Goal: Task Accomplishment & Management: Manage account settings

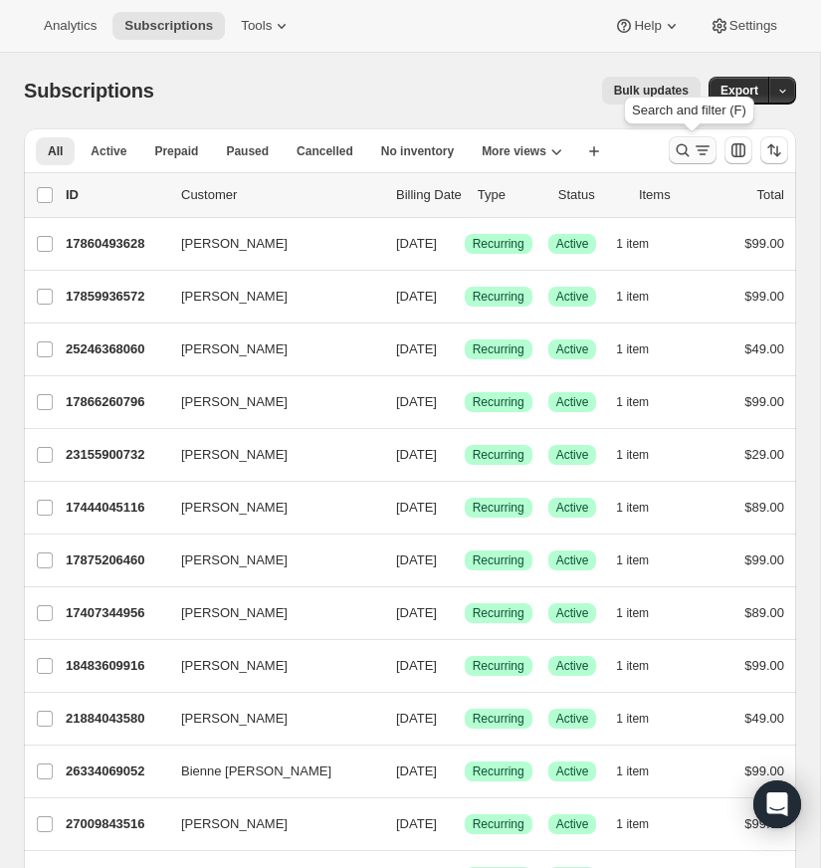
click at [683, 146] on icon "Search and filter results" at bounding box center [683, 150] width 20 height 20
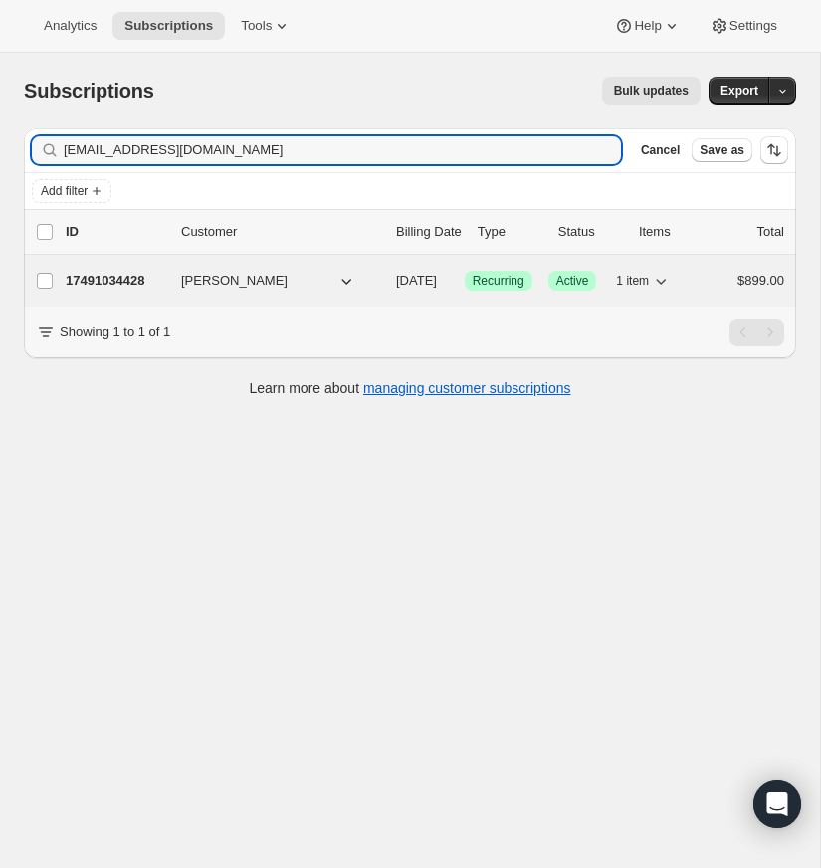
type input "scotta@bccchurch.com"
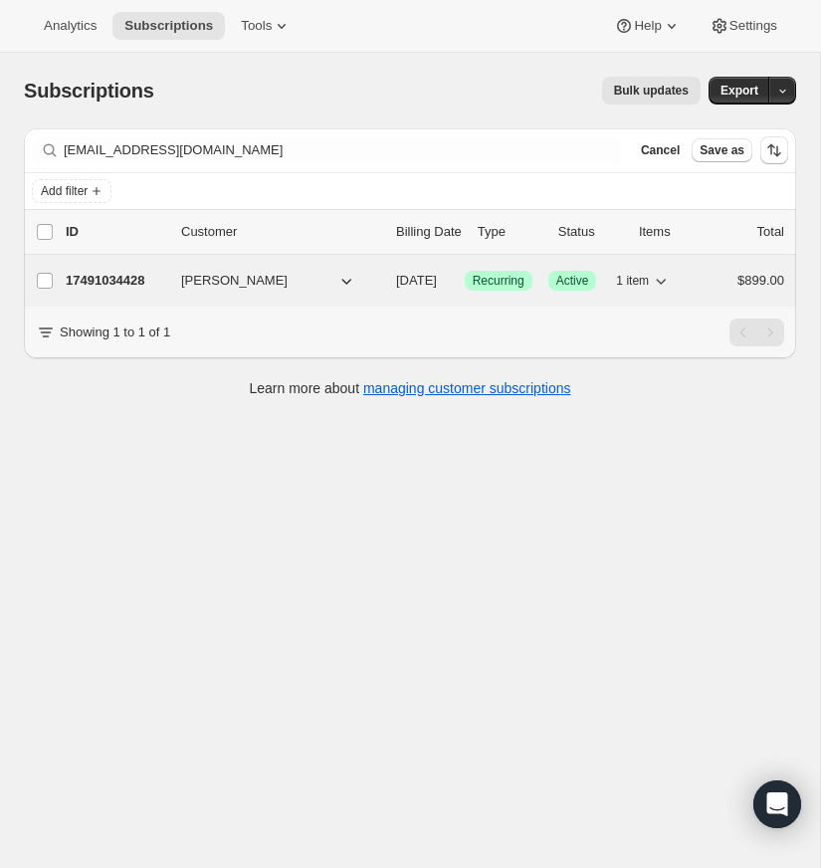
click at [98, 278] on p "17491034428" at bounding box center [116, 281] width 100 height 20
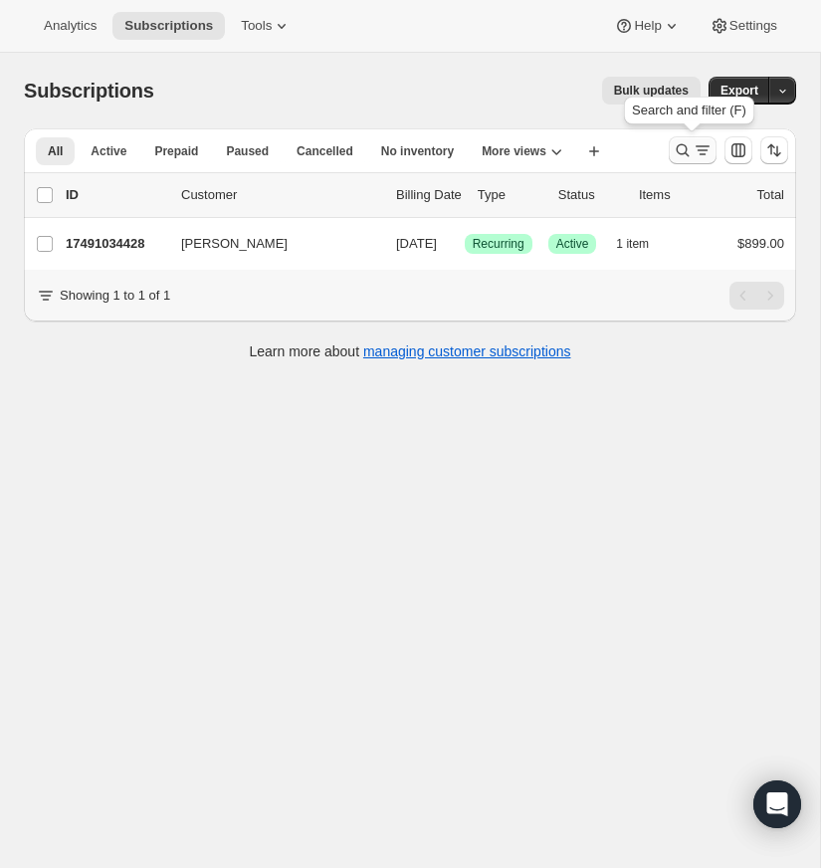
click at [684, 146] on icon "Search and filter results" at bounding box center [683, 150] width 13 height 13
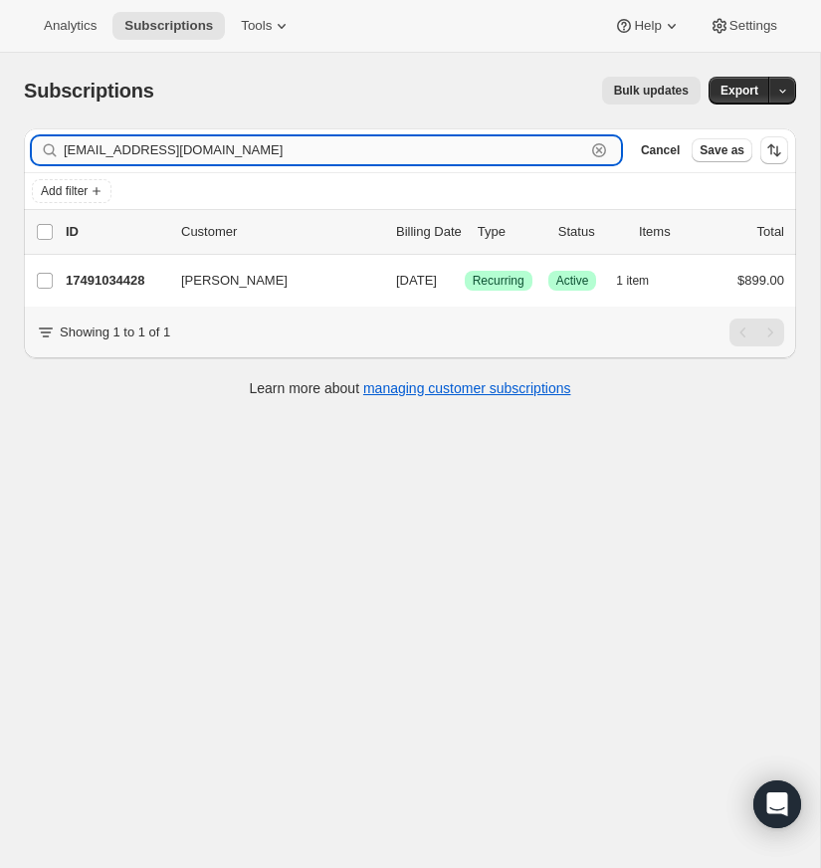
click at [604, 146] on icon "button" at bounding box center [599, 150] width 20 height 20
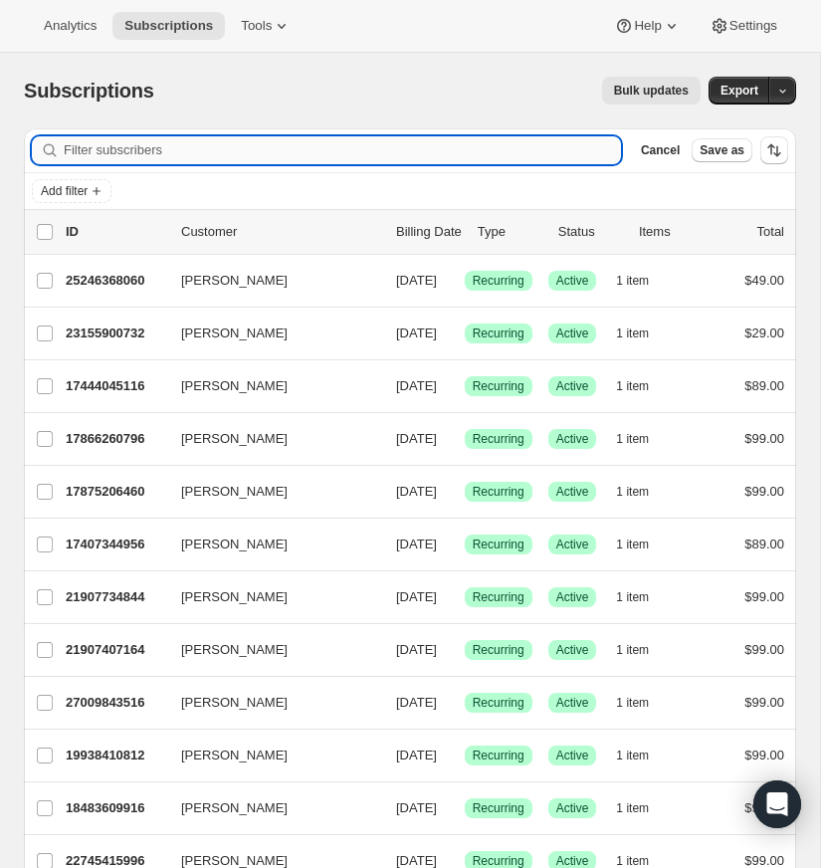
paste input "paul.maynard@trbc.org"
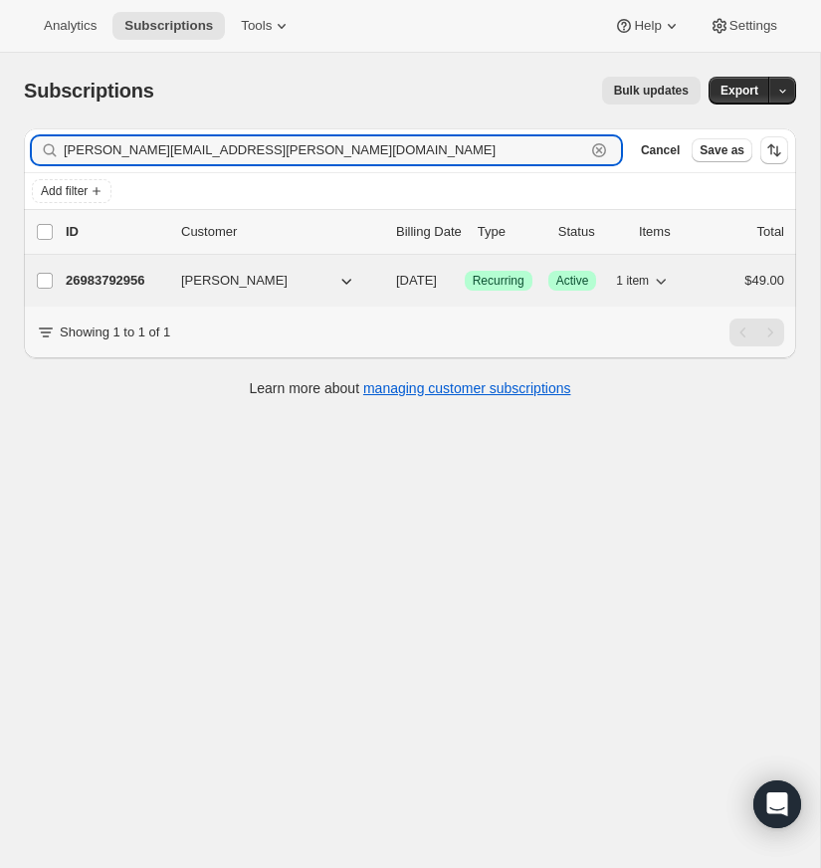
type input "paul.maynard@trbc.org"
click at [113, 281] on p "26983792956" at bounding box center [116, 281] width 100 height 20
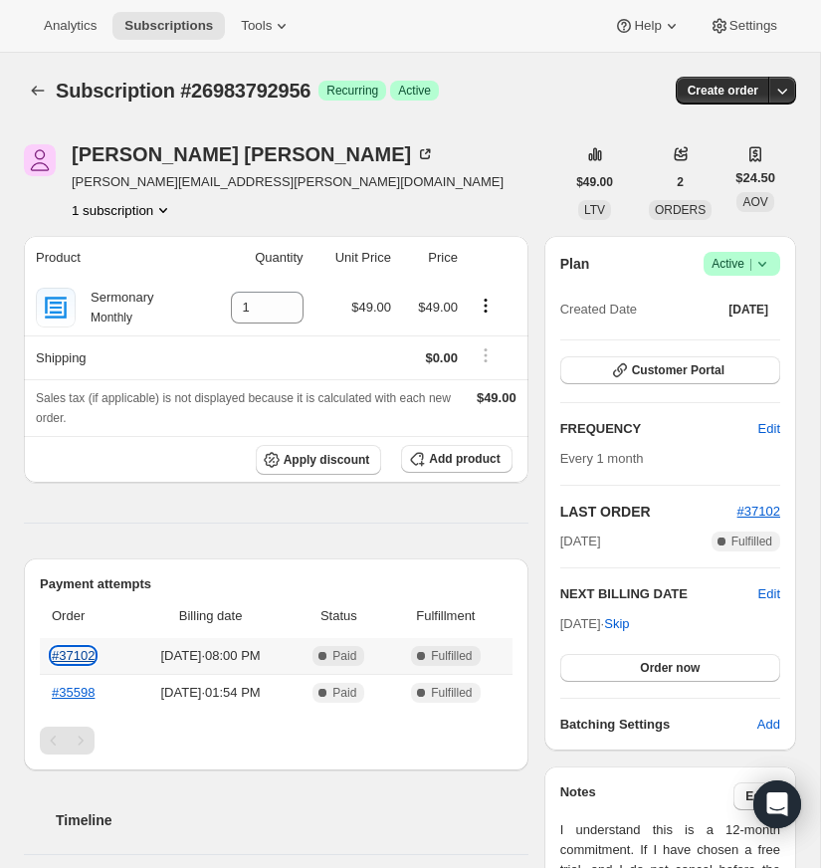
click at [84, 651] on link "#37102" at bounding box center [73, 655] width 43 height 15
click at [763, 258] on icon at bounding box center [762, 264] width 20 height 20
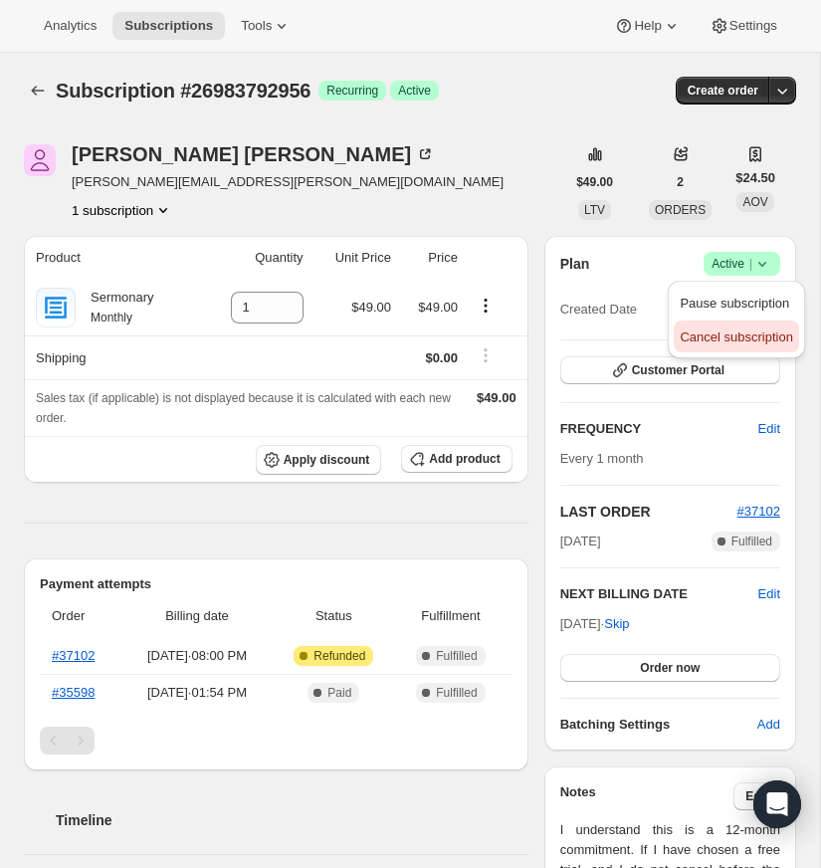
click at [746, 335] on span "Cancel subscription" at bounding box center [736, 336] width 112 height 15
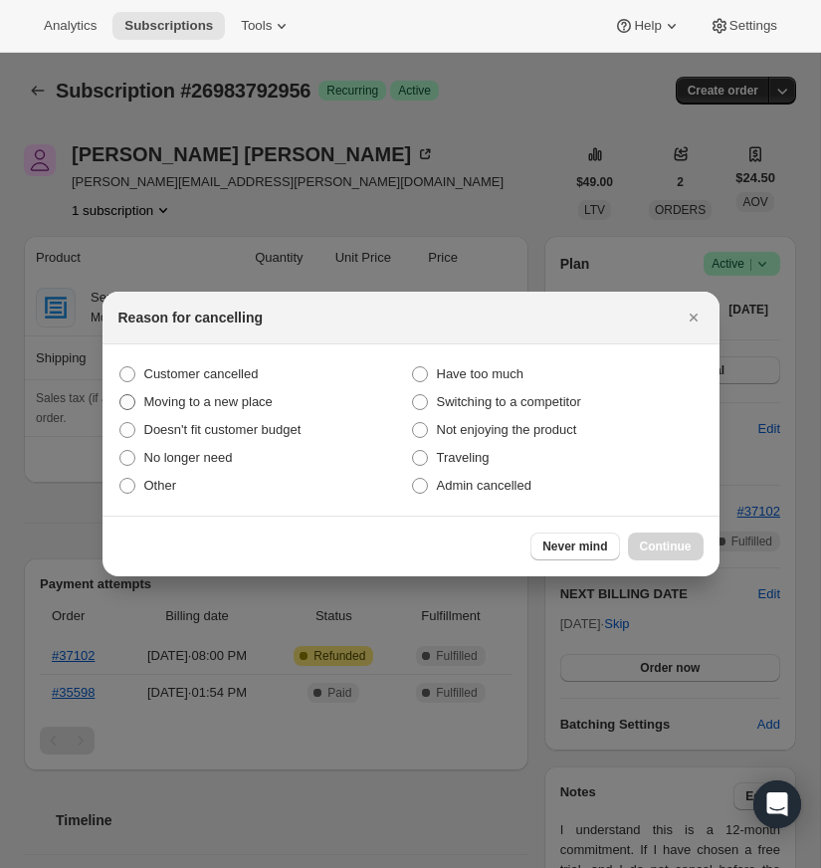
drag, startPoint x: 127, startPoint y: 372, endPoint x: 175, endPoint y: 395, distance: 53.0
click at [127, 372] on span ":r15:" at bounding box center [127, 374] width 16 height 16
click at [120, 367] on input "Customer cancelled" at bounding box center [119, 366] width 1 height 1
radio input "true"
click at [669, 542] on span "Continue" at bounding box center [666, 546] width 52 height 16
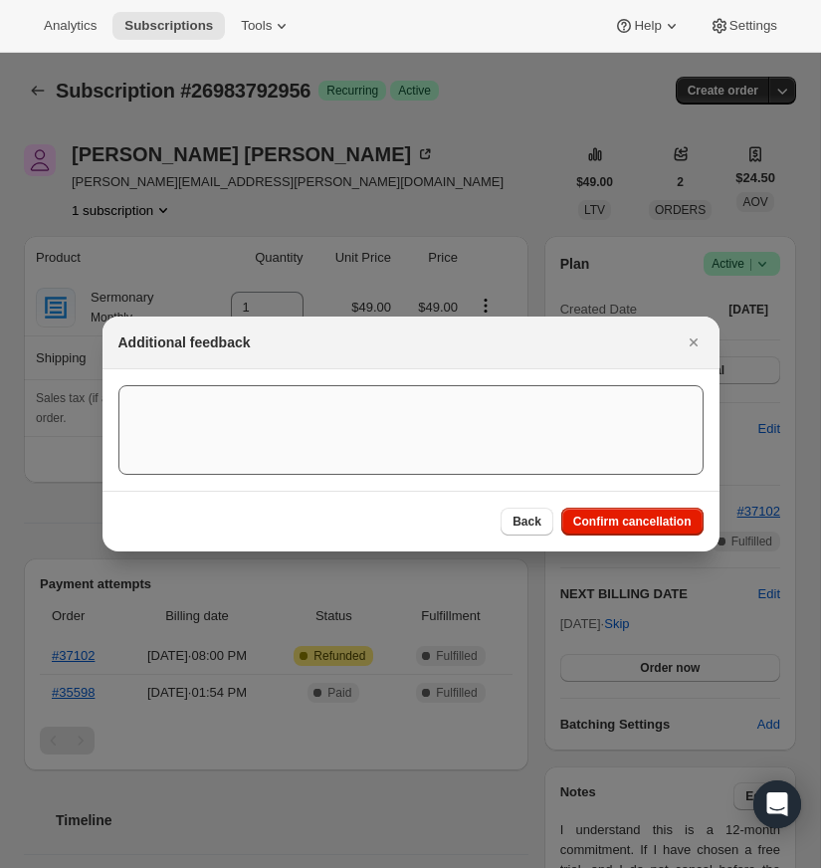
click at [610, 515] on span "Confirm cancellation" at bounding box center [632, 521] width 118 height 16
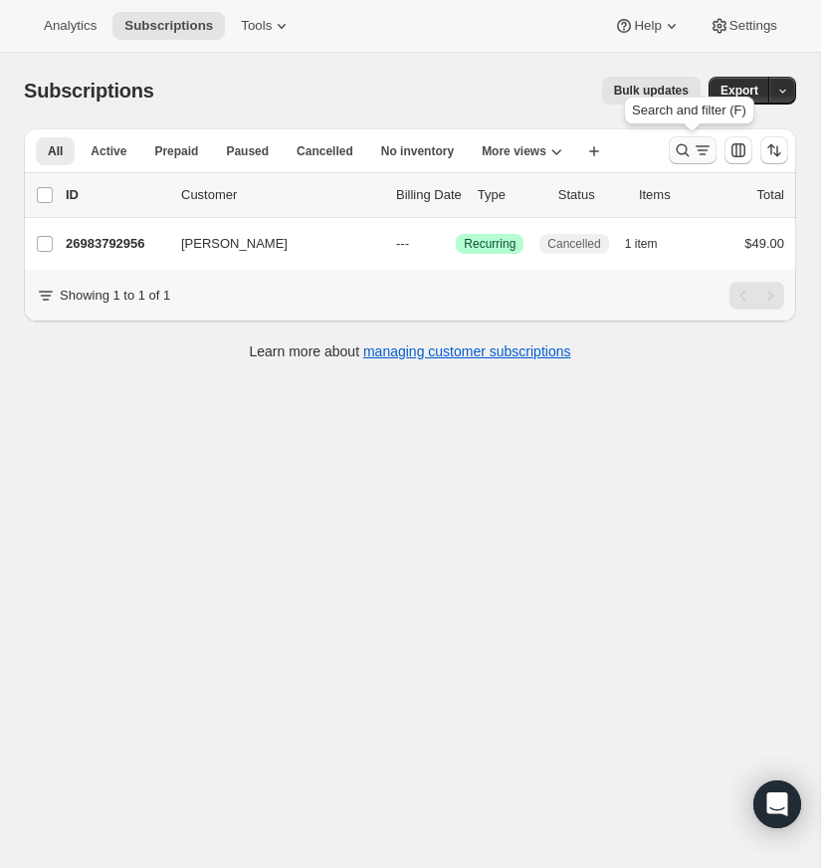
click at [686, 144] on icon "Search and filter results" at bounding box center [683, 150] width 20 height 20
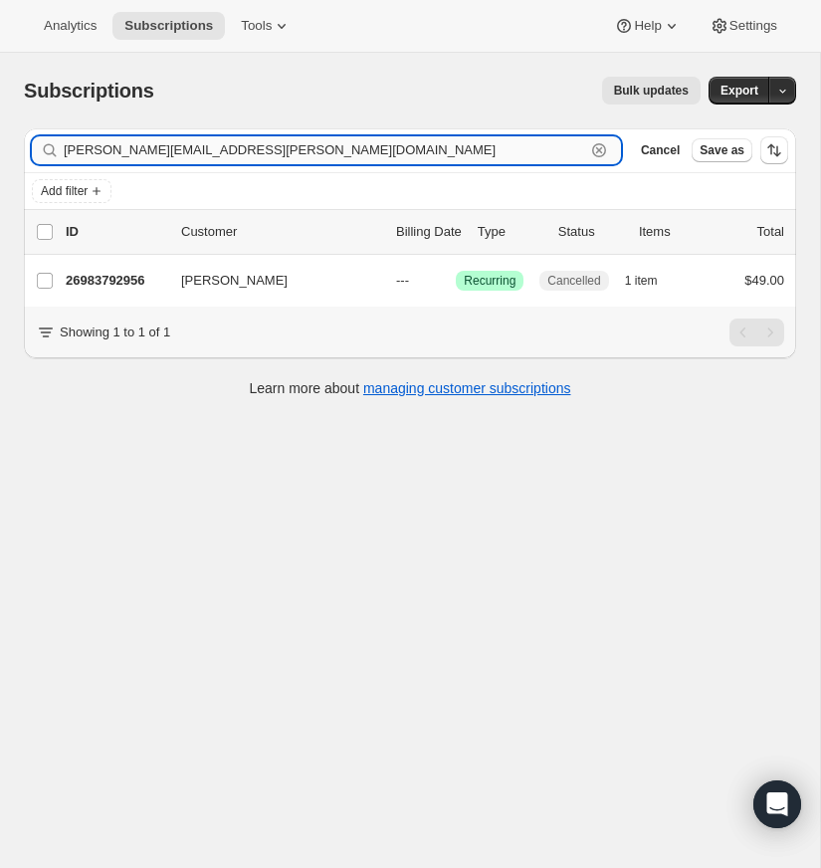
click at [599, 146] on icon "button" at bounding box center [599, 150] width 20 height 20
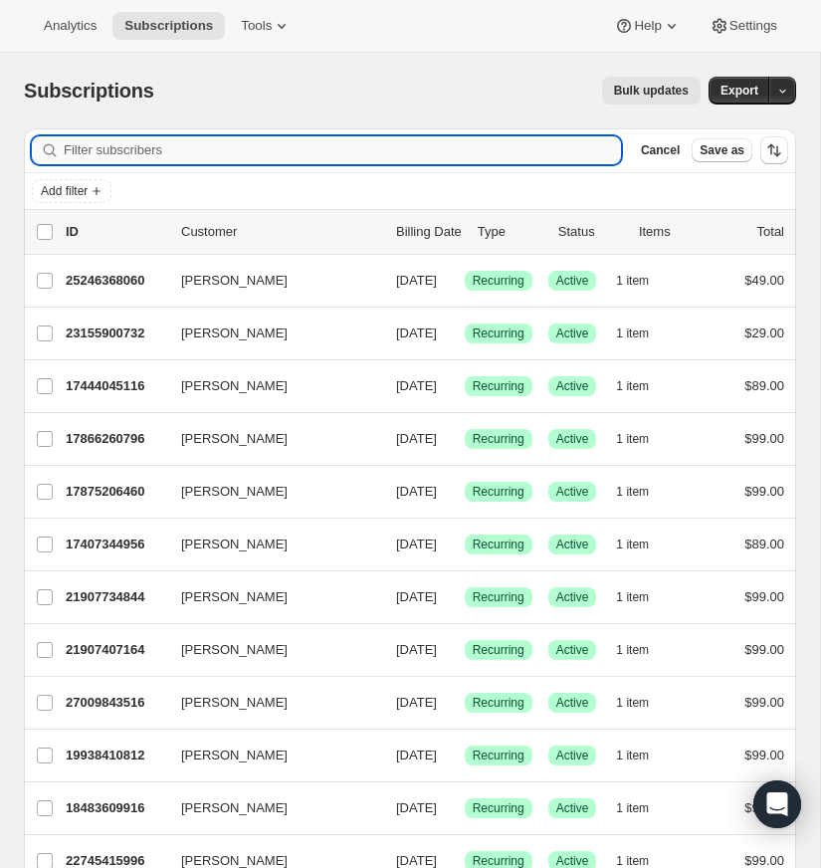
paste input "[PERSON_NAME][EMAIL_ADDRESS][DOMAIN_NAME]"
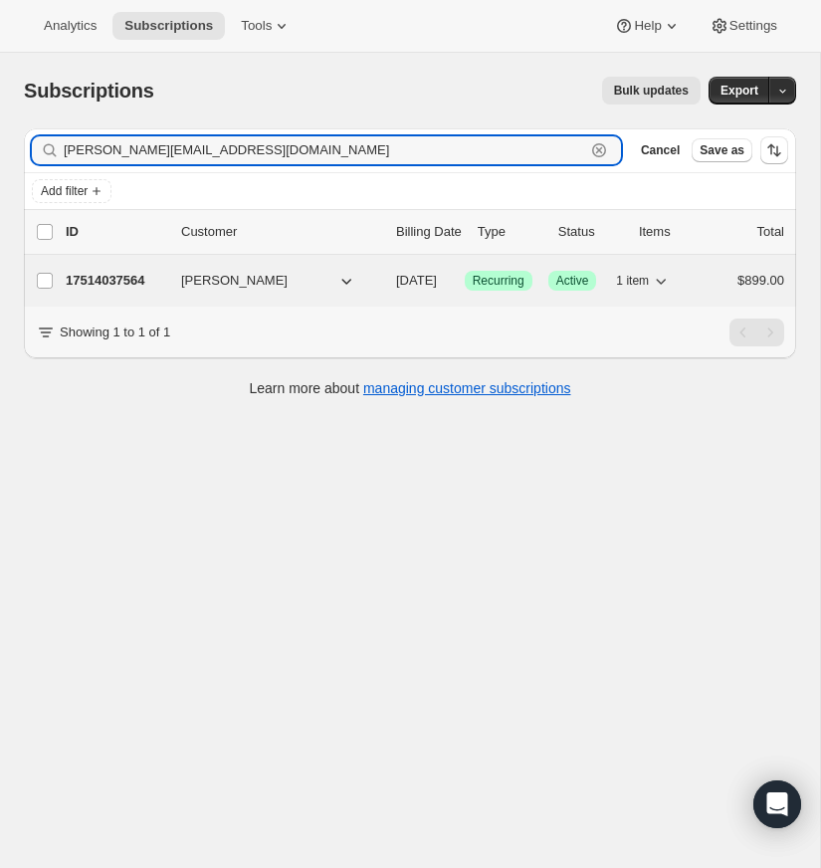
type input "[PERSON_NAME][EMAIL_ADDRESS][DOMAIN_NAME]"
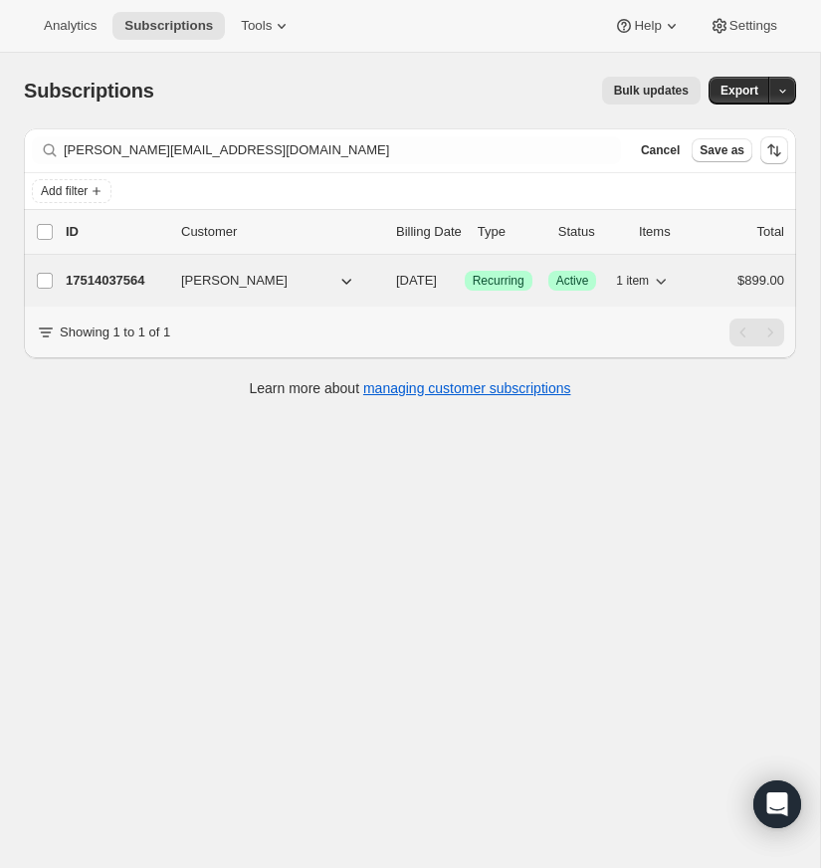
click at [131, 279] on p "17514037564" at bounding box center [116, 281] width 100 height 20
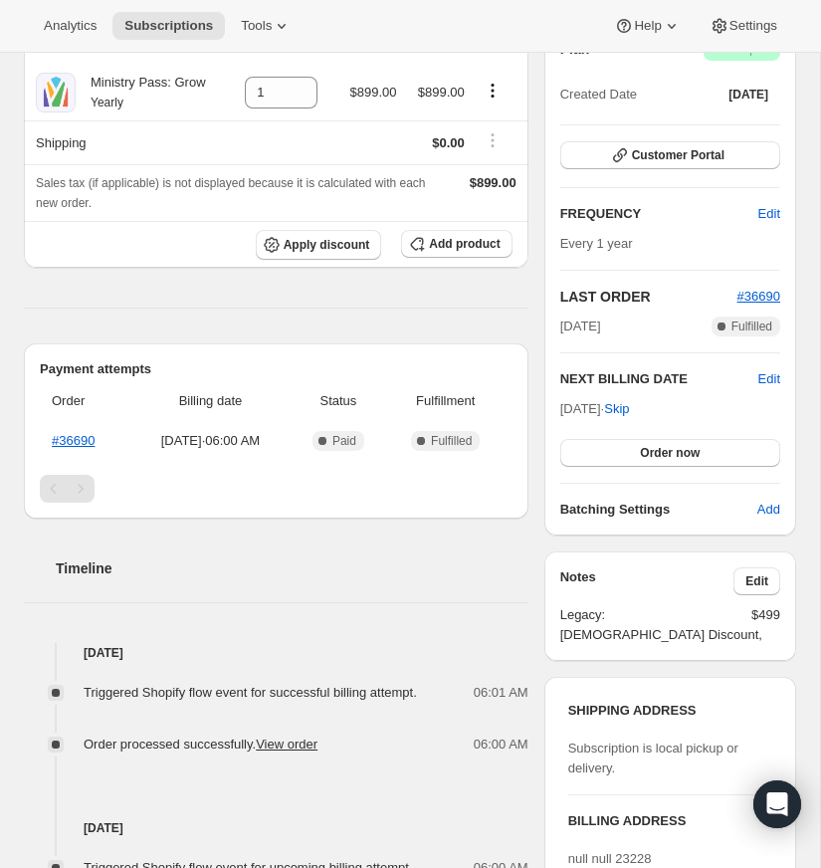
scroll to position [216, 0]
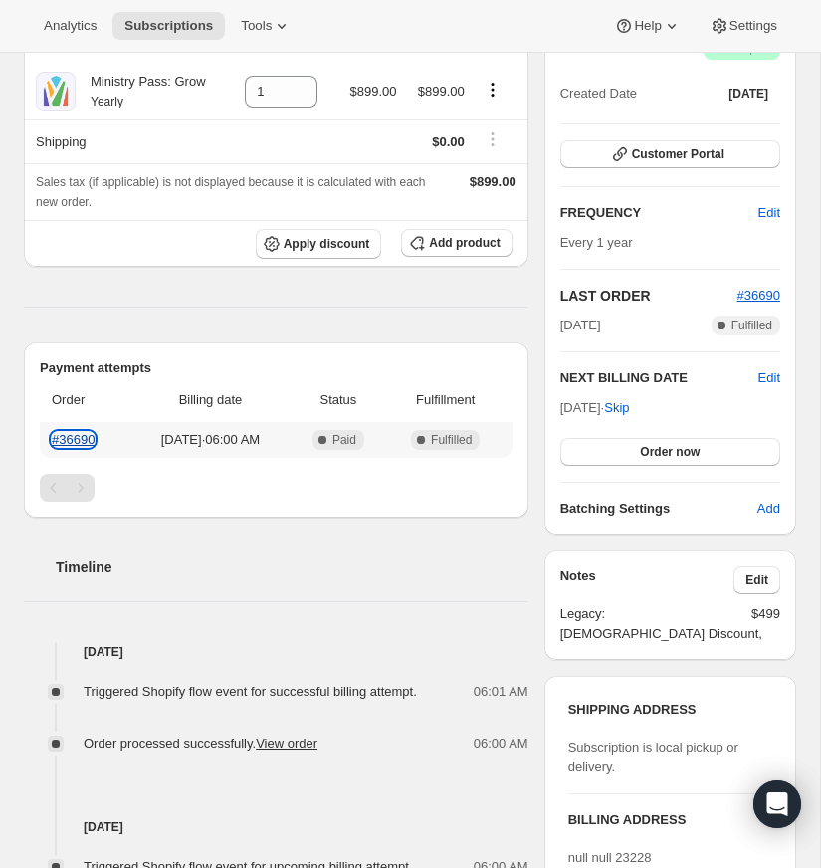
click at [79, 447] on link "#36690" at bounding box center [73, 439] width 43 height 15
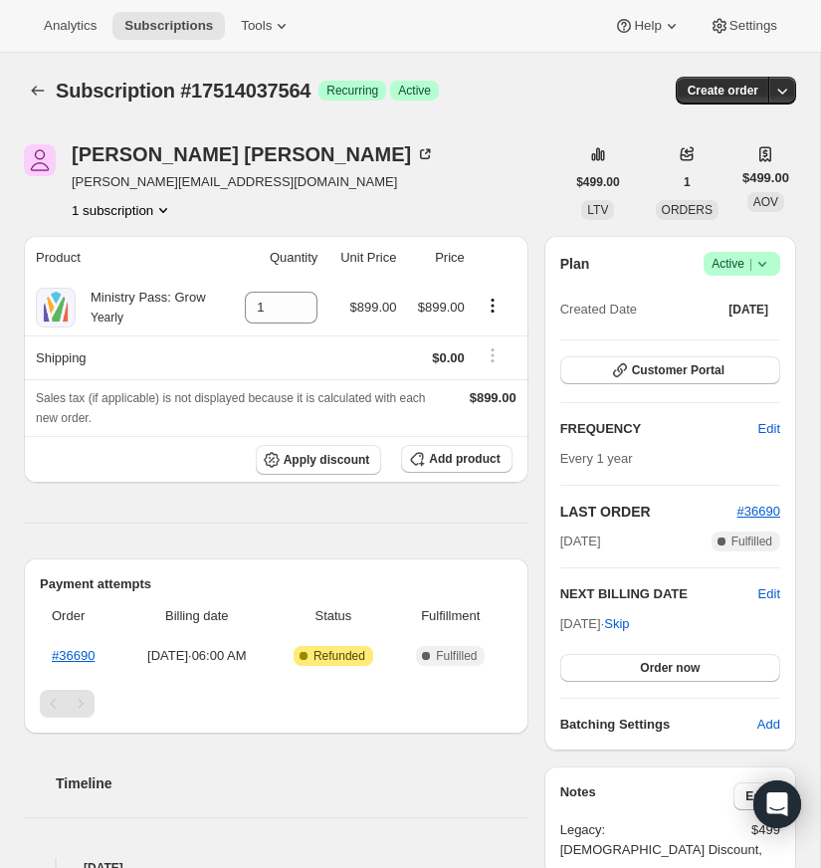
click at [759, 307] on div "[PERSON_NAME] [PERSON_NAME][EMAIL_ADDRESS][DOMAIN_NAME] 1 subscription $499.00 …" at bounding box center [402, 736] width 788 height 1248
click at [762, 274] on icon at bounding box center [762, 264] width 20 height 20
click at [747, 414] on span "Cancel subscription" at bounding box center [736, 412] width 112 height 15
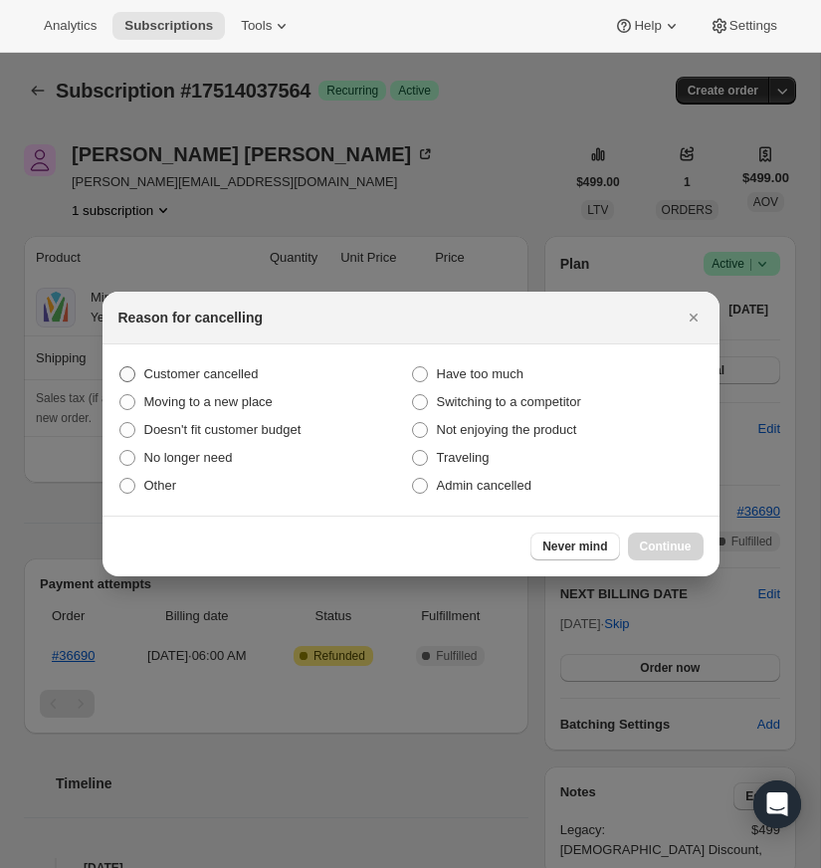
click at [125, 372] on span ":r13:" at bounding box center [127, 374] width 16 height 16
click at [120, 367] on input "Customer cancelled" at bounding box center [119, 366] width 1 height 1
radio input "true"
click at [670, 544] on span "Continue" at bounding box center [666, 546] width 52 height 16
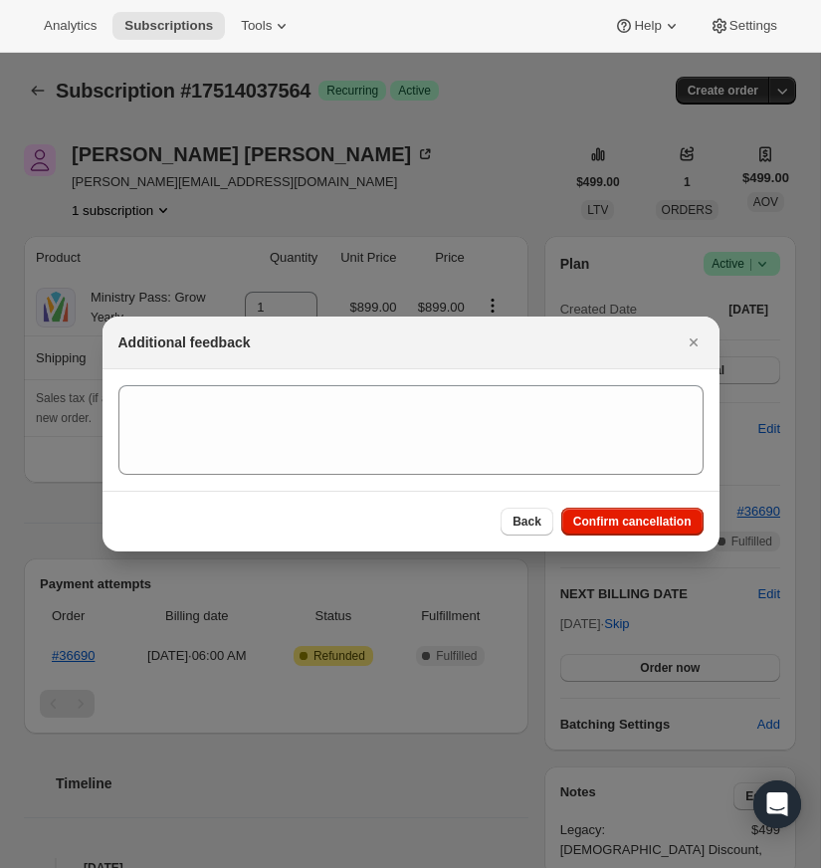
click at [648, 519] on span "Confirm cancellation" at bounding box center [632, 521] width 118 height 16
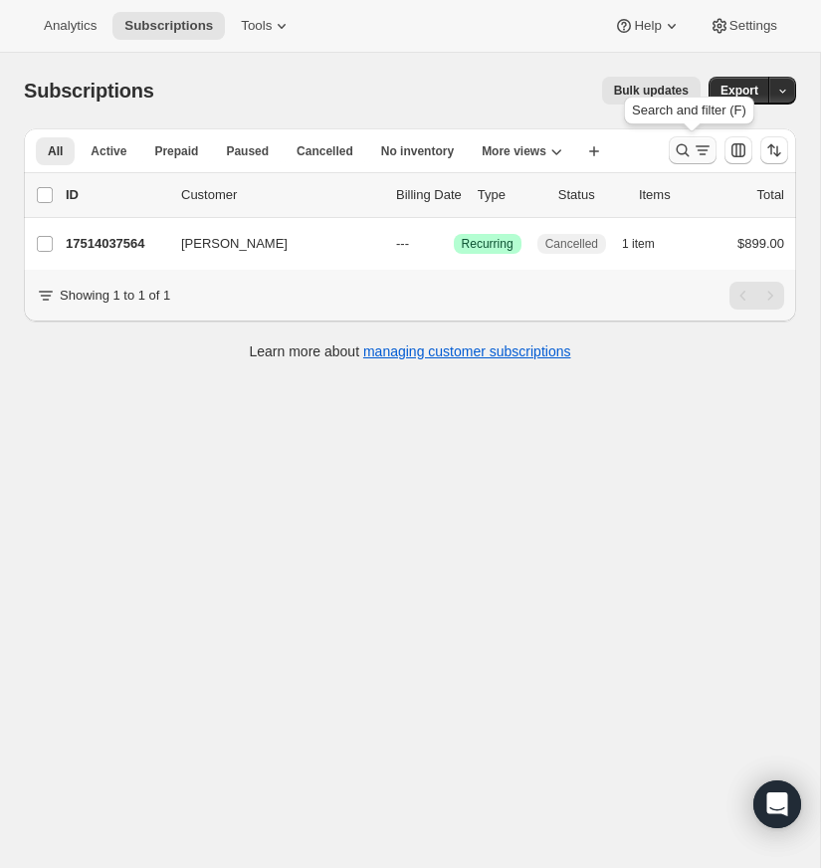
click at [682, 143] on icon "Search and filter results" at bounding box center [683, 150] width 20 height 20
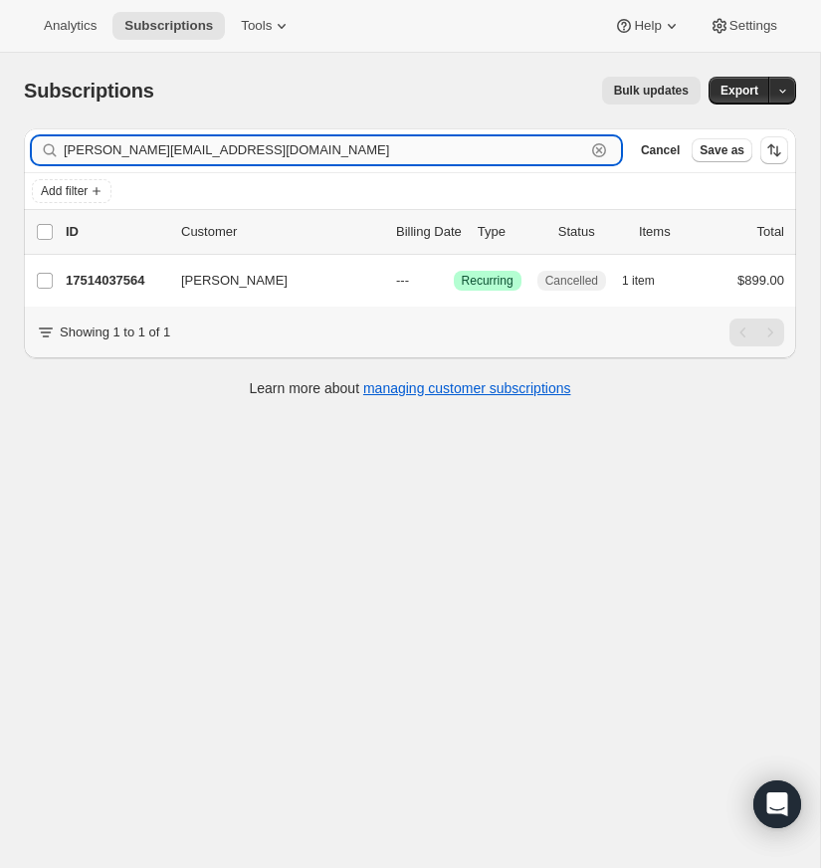
drag, startPoint x: 596, startPoint y: 145, endPoint x: 528, endPoint y: 146, distance: 67.7
click at [594, 145] on icon "button" at bounding box center [599, 150] width 20 height 20
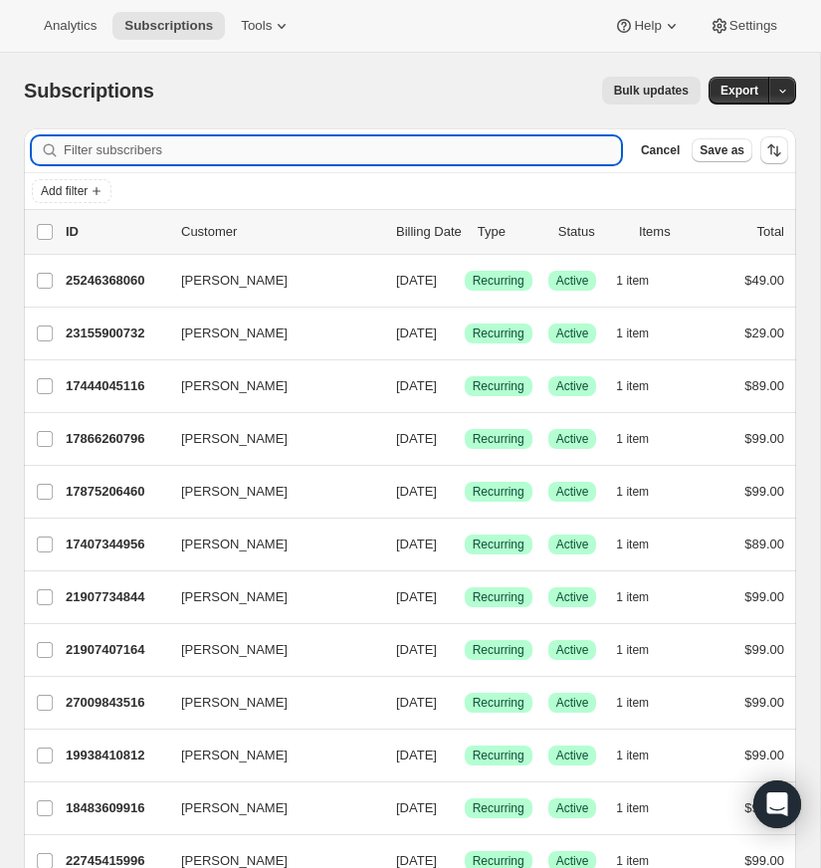
paste input "[EMAIL_ADDRESS][DOMAIN_NAME]"
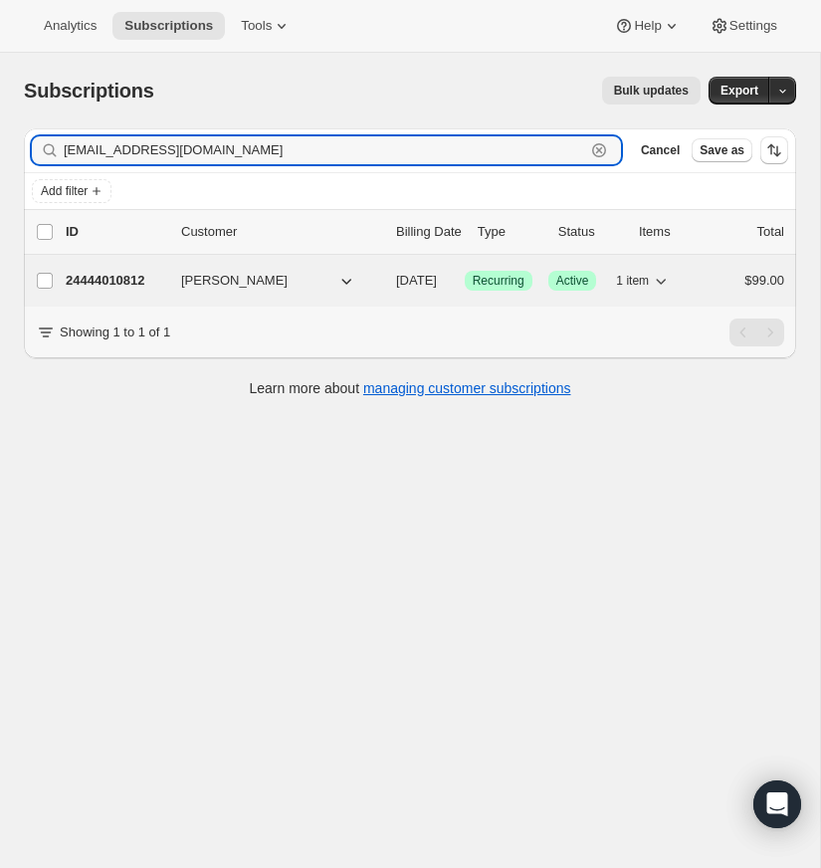
type input "[EMAIL_ADDRESS][DOMAIN_NAME]"
click at [122, 282] on p "24444010812" at bounding box center [116, 281] width 100 height 20
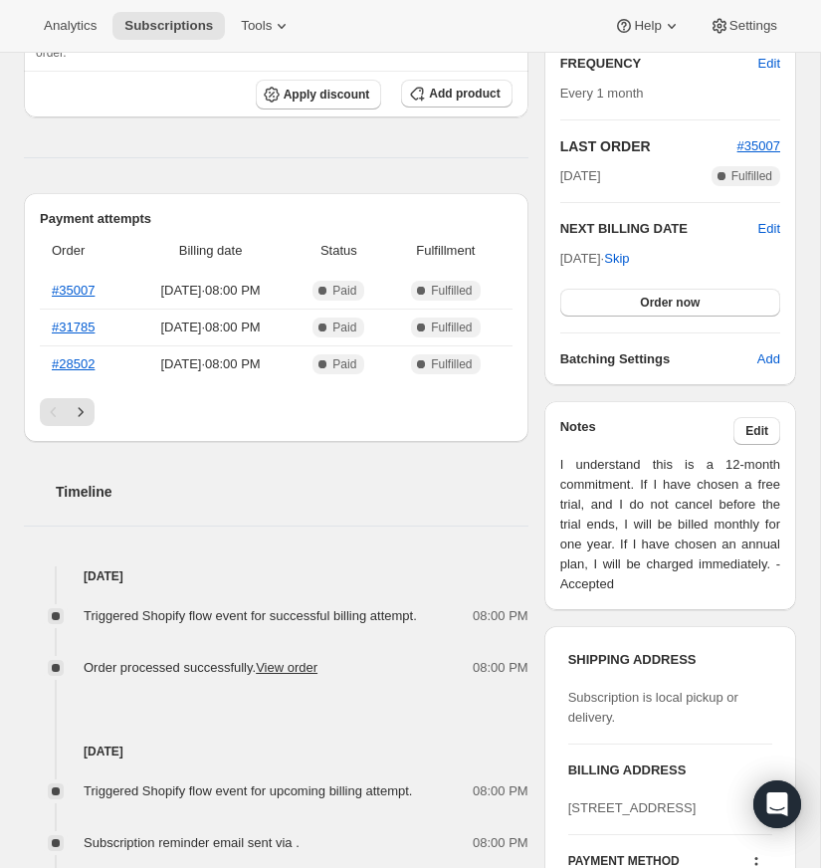
scroll to position [373, 0]
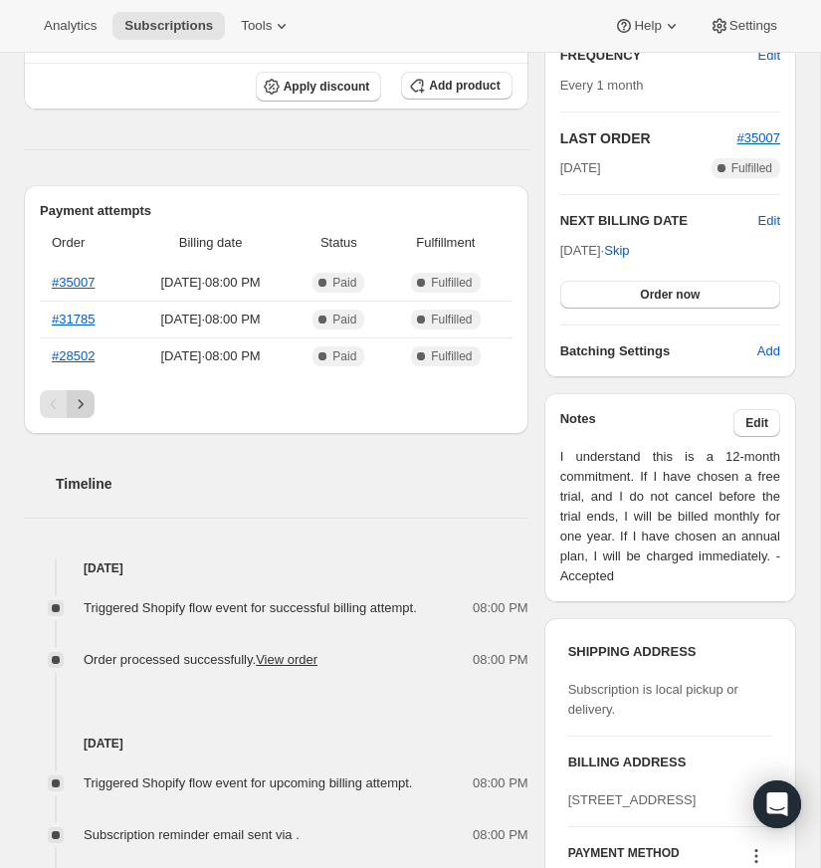
click at [79, 397] on icon "Next" at bounding box center [81, 404] width 20 height 20
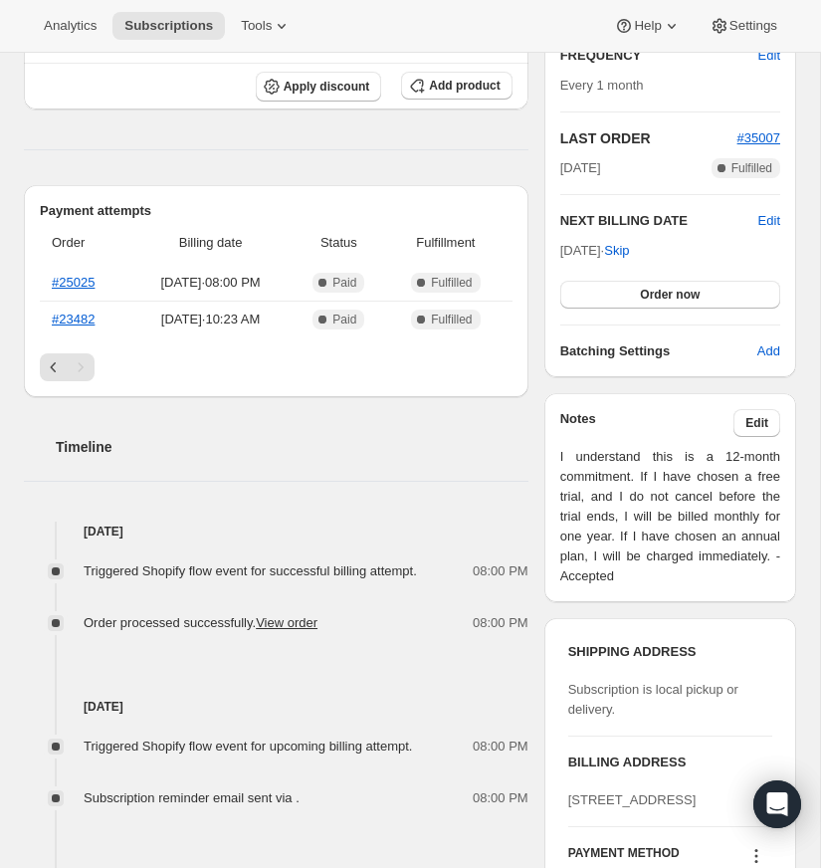
scroll to position [0, 0]
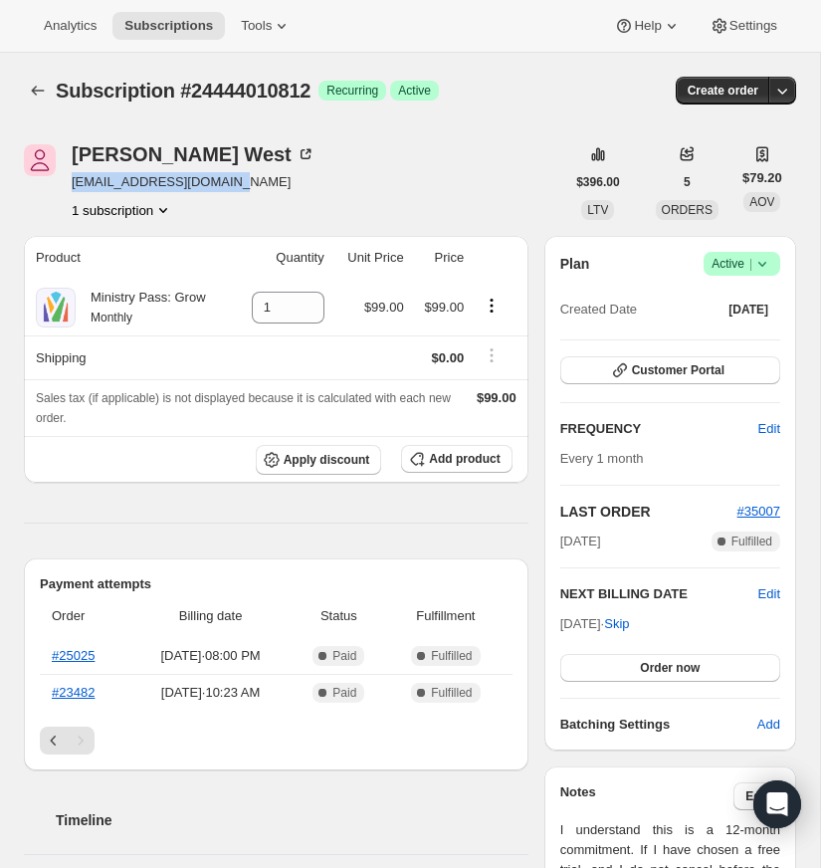
drag, startPoint x: 258, startPoint y: 183, endPoint x: 75, endPoint y: 183, distance: 183.1
click at [69, 183] on div "[PERSON_NAME] [EMAIL_ADDRESS][DOMAIN_NAME] 1 subscription" at bounding box center [294, 182] width 540 height 76
copy span "[EMAIL_ADDRESS][DOMAIN_NAME]"
click at [320, 148] on div "[PERSON_NAME] [EMAIL_ADDRESS][DOMAIN_NAME] 1 subscription" at bounding box center [294, 182] width 540 height 76
click at [81, 690] on link "#23482" at bounding box center [73, 692] width 43 height 15
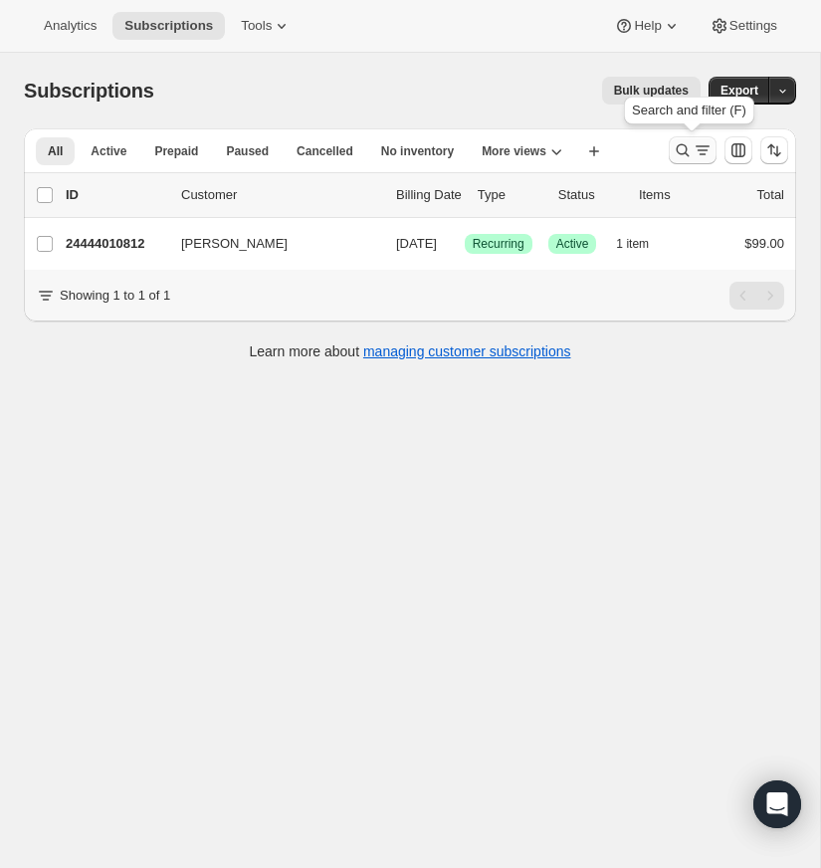
click at [680, 145] on icon "Search and filter results" at bounding box center [683, 150] width 20 height 20
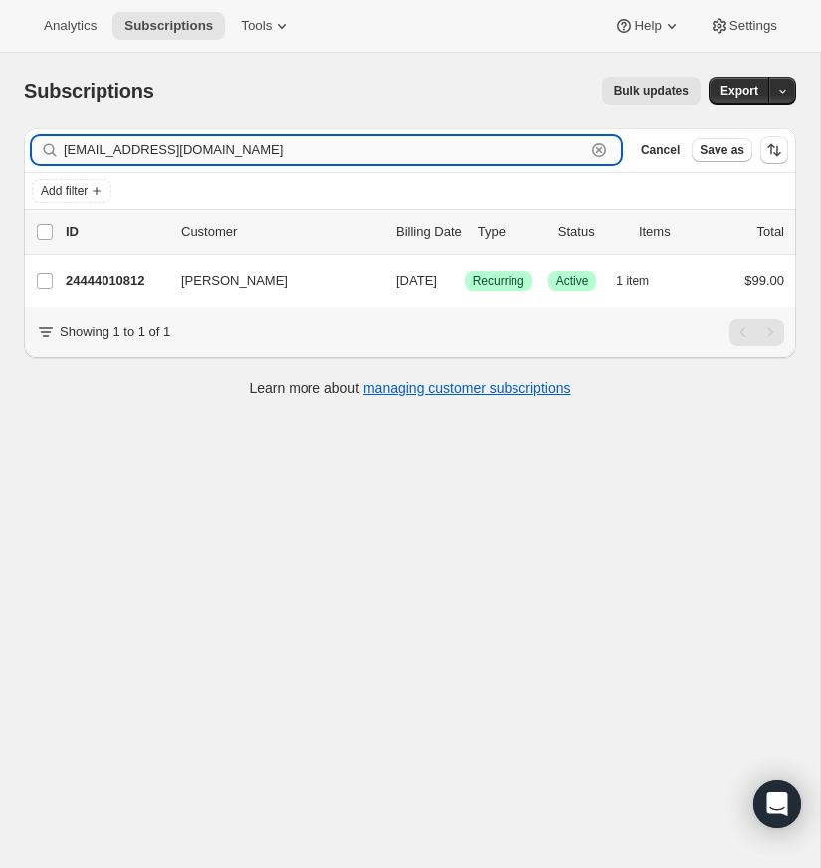
click at [596, 145] on icon "button" at bounding box center [599, 150] width 20 height 20
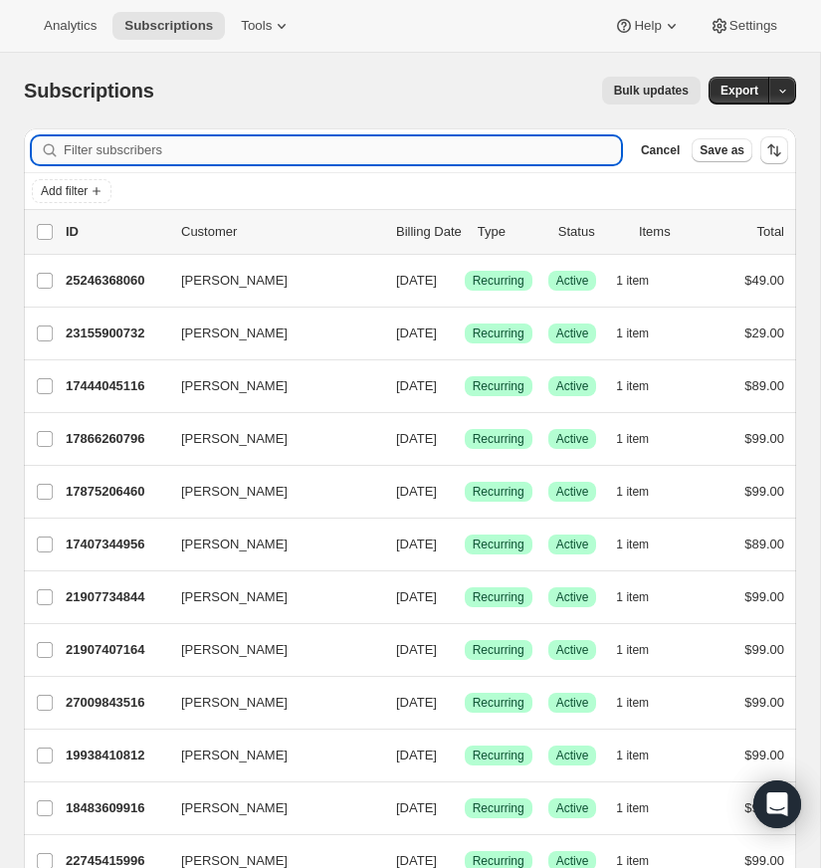
paste input "[EMAIL_ADDRESS][DOMAIN_NAME]"
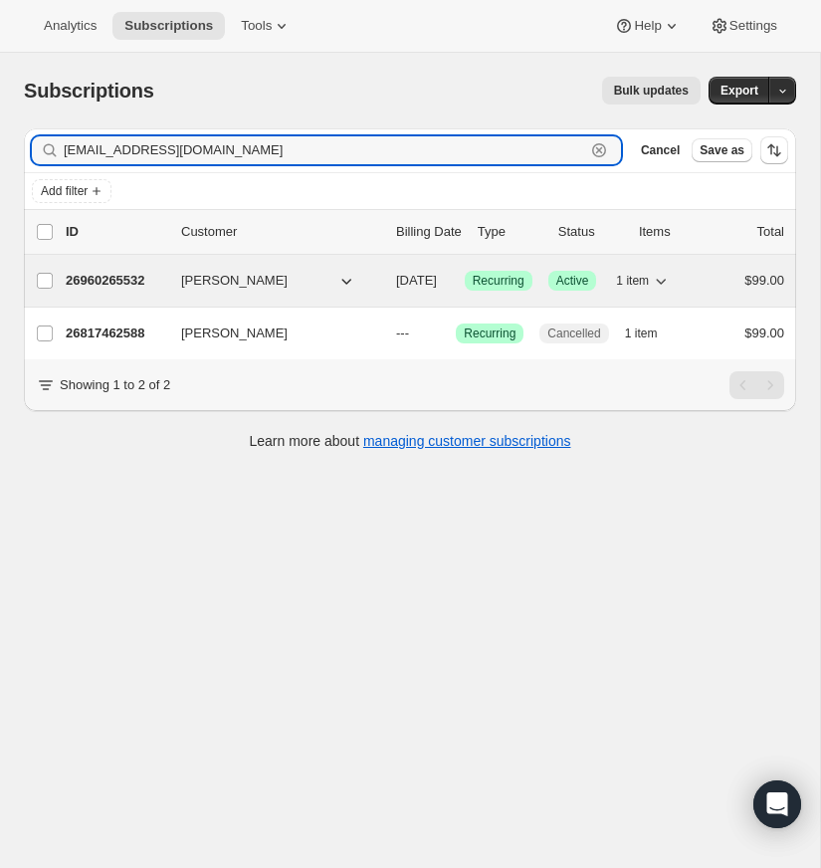
type input "[EMAIL_ADDRESS][DOMAIN_NAME]"
click at [135, 276] on p "26960265532" at bounding box center [116, 281] width 100 height 20
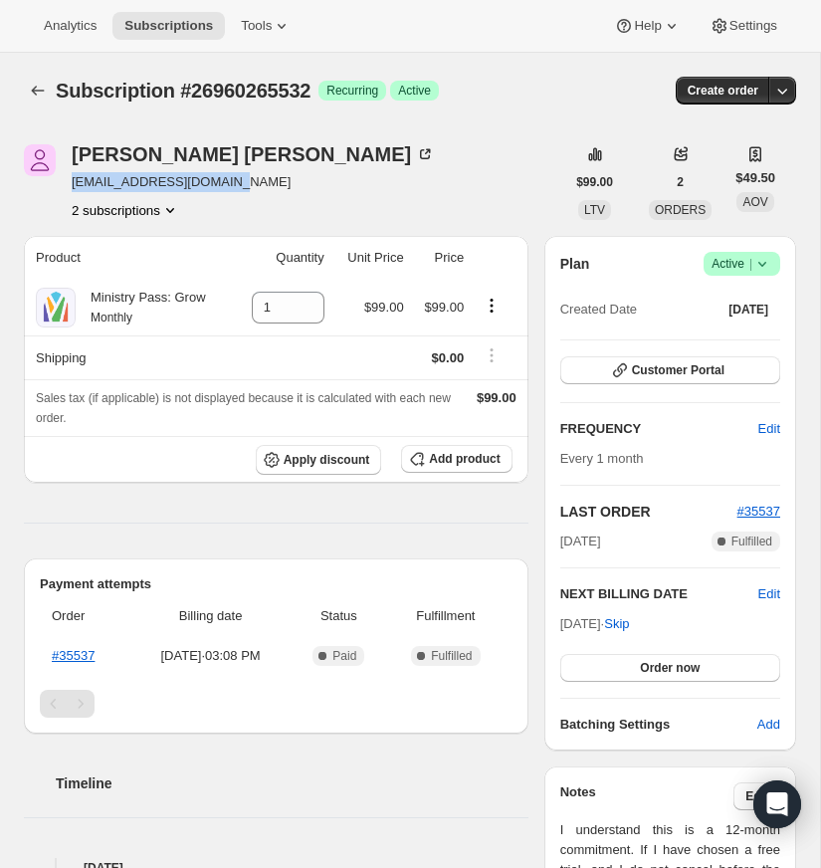
drag, startPoint x: 246, startPoint y: 183, endPoint x: 76, endPoint y: 183, distance: 170.2
click at [70, 187] on div "[PERSON_NAME] [EMAIL_ADDRESS][DOMAIN_NAME] 2 subscriptions" at bounding box center [294, 182] width 540 height 76
copy span "[EMAIL_ADDRESS][DOMAIN_NAME]"
